Goal: Check status: Check status

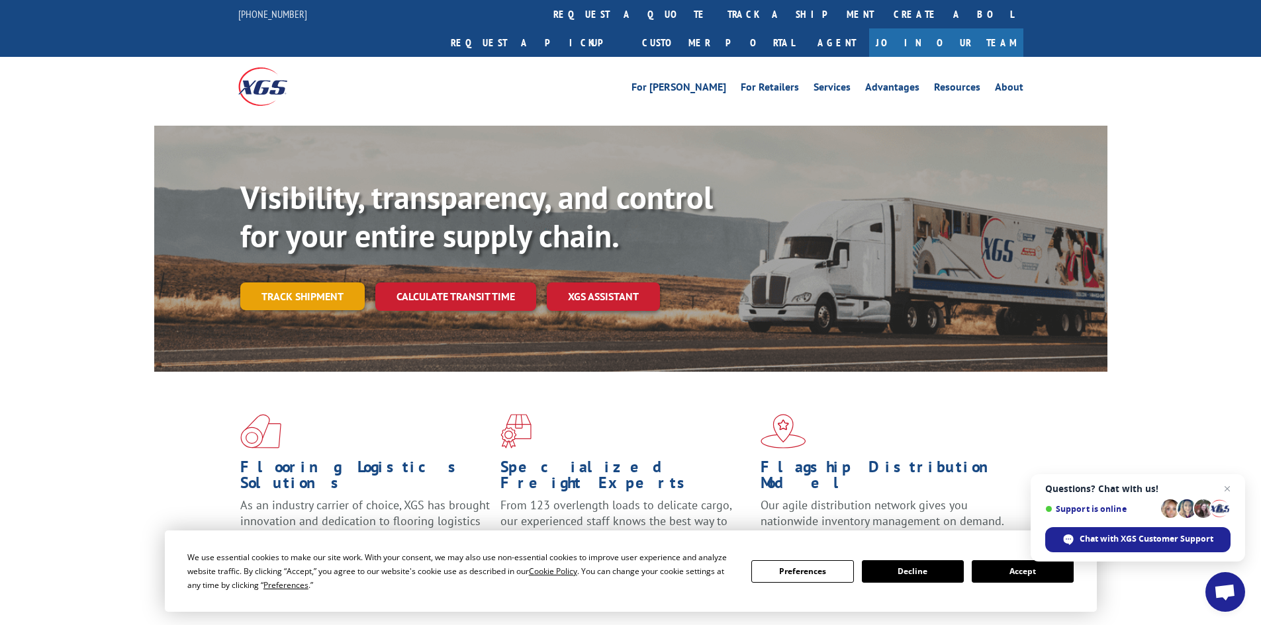
click at [311, 283] on link "Track shipment" at bounding box center [302, 297] width 124 height 28
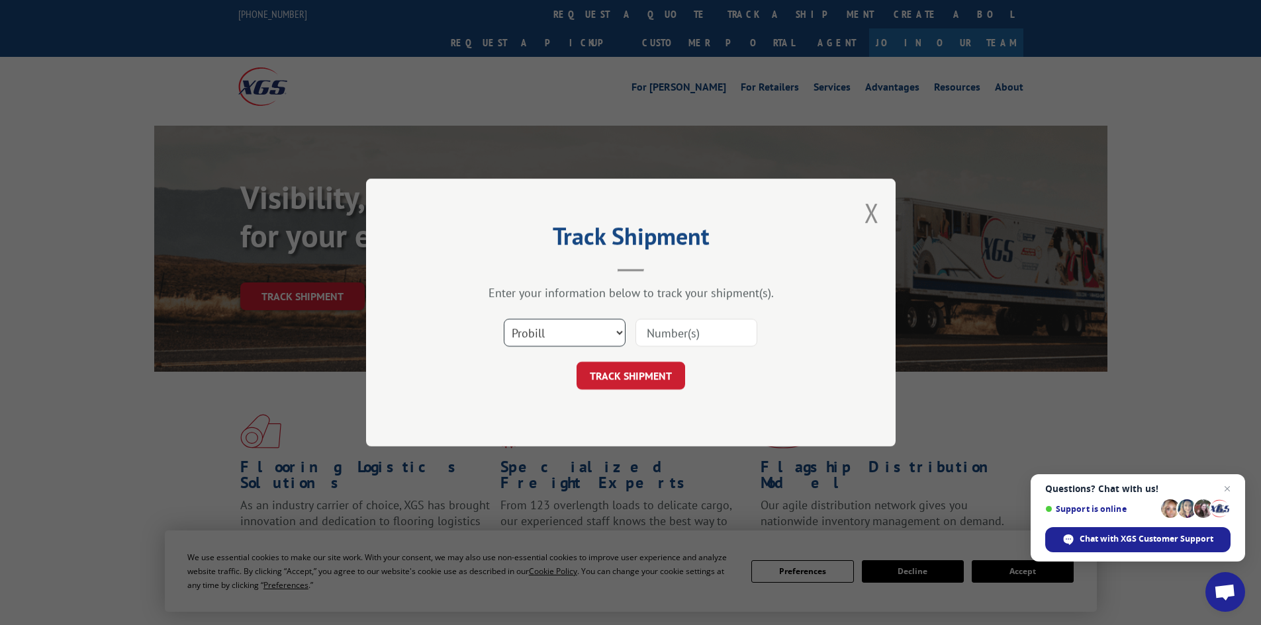
click at [619, 332] on select "Select category... Probill BOL PO" at bounding box center [565, 333] width 122 height 28
select select "bol"
click at [504, 319] on select "Select category... Probill BOL PO" at bounding box center [565, 333] width 122 height 28
click at [652, 332] on input at bounding box center [696, 333] width 122 height 28
type input "5092497"
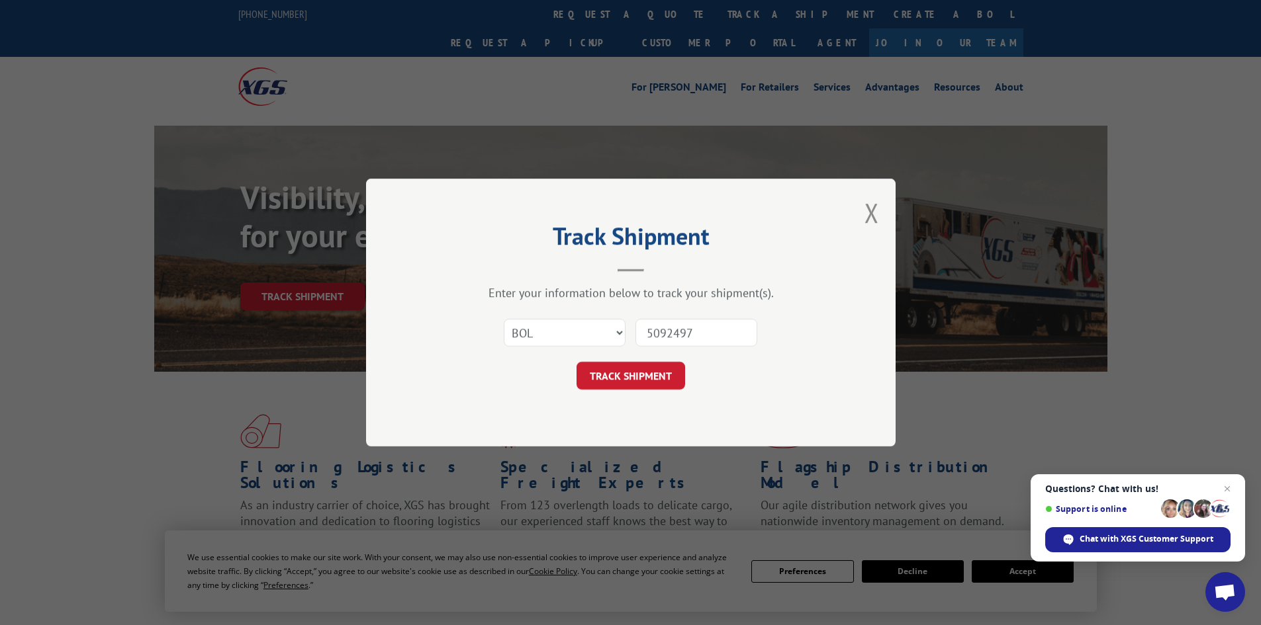
click button "TRACK SHIPMENT" at bounding box center [630, 376] width 109 height 28
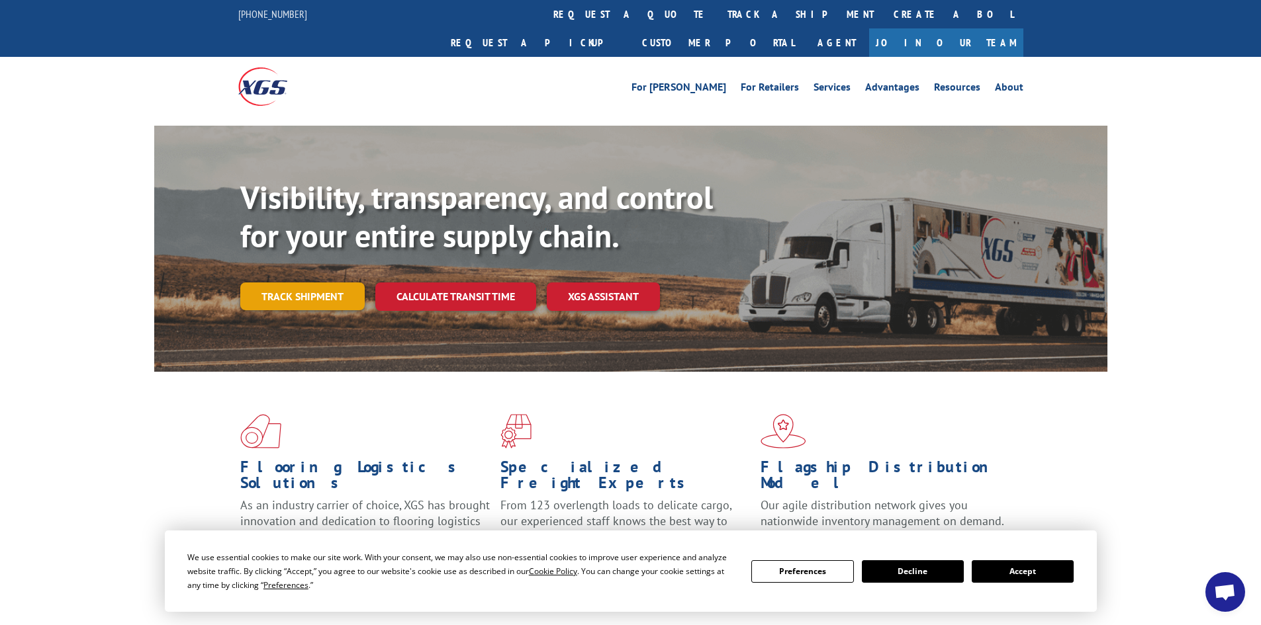
click at [324, 283] on link "Track shipment" at bounding box center [302, 297] width 124 height 28
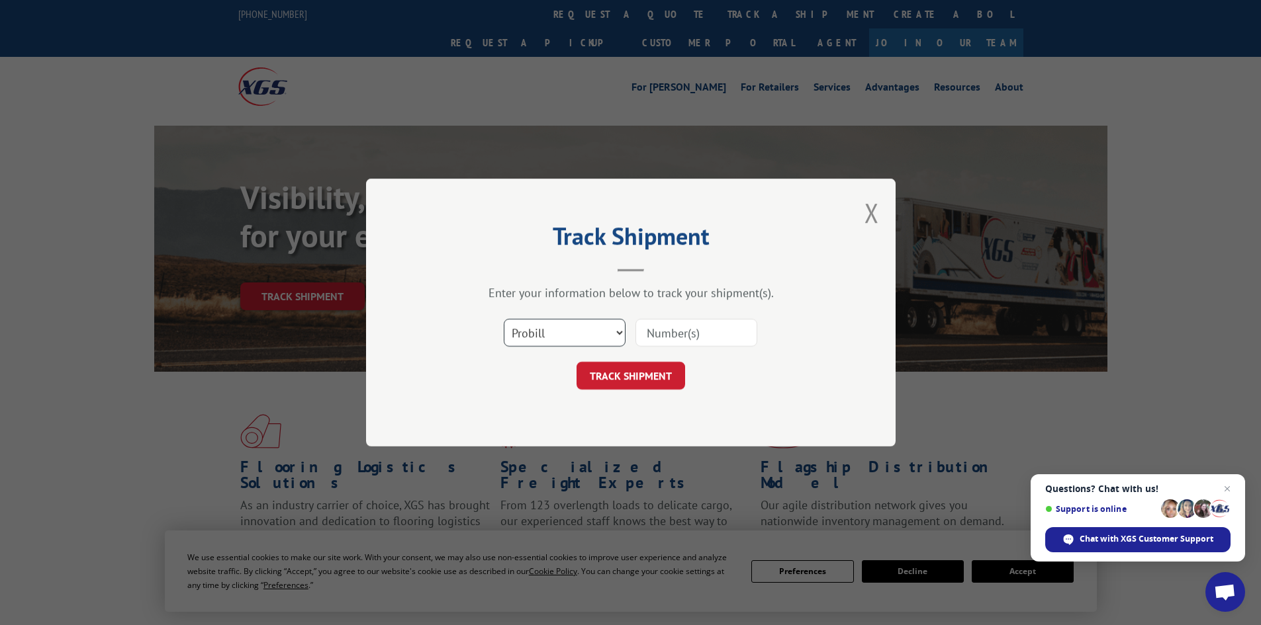
click at [619, 330] on select "Select category... Probill BOL PO" at bounding box center [565, 333] width 122 height 28
select select "bol"
click at [504, 319] on select "Select category... Probill BOL PO" at bounding box center [565, 333] width 122 height 28
click at [667, 333] on input at bounding box center [696, 333] width 122 height 28
type input "5092497"
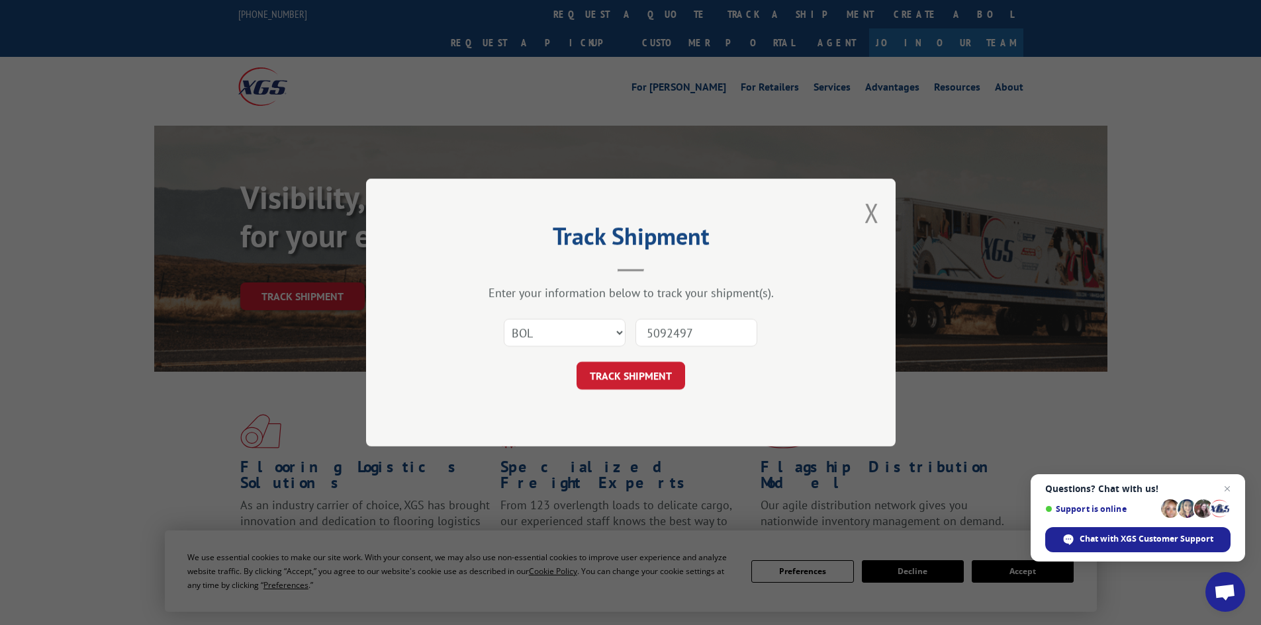
click button "TRACK SHIPMENT" at bounding box center [630, 376] width 109 height 28
